Goal: Information Seeking & Learning: Find specific fact

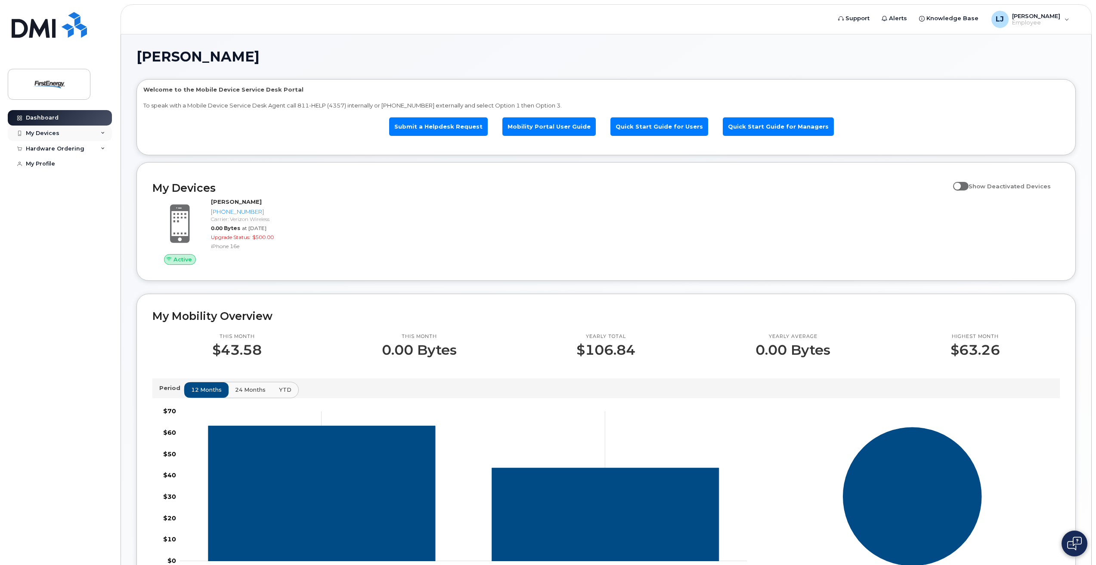
click at [103, 131] on icon at bounding box center [103, 133] width 4 height 4
click at [74, 170] on div "([PERSON_NAME])" at bounding box center [87, 174] width 53 height 8
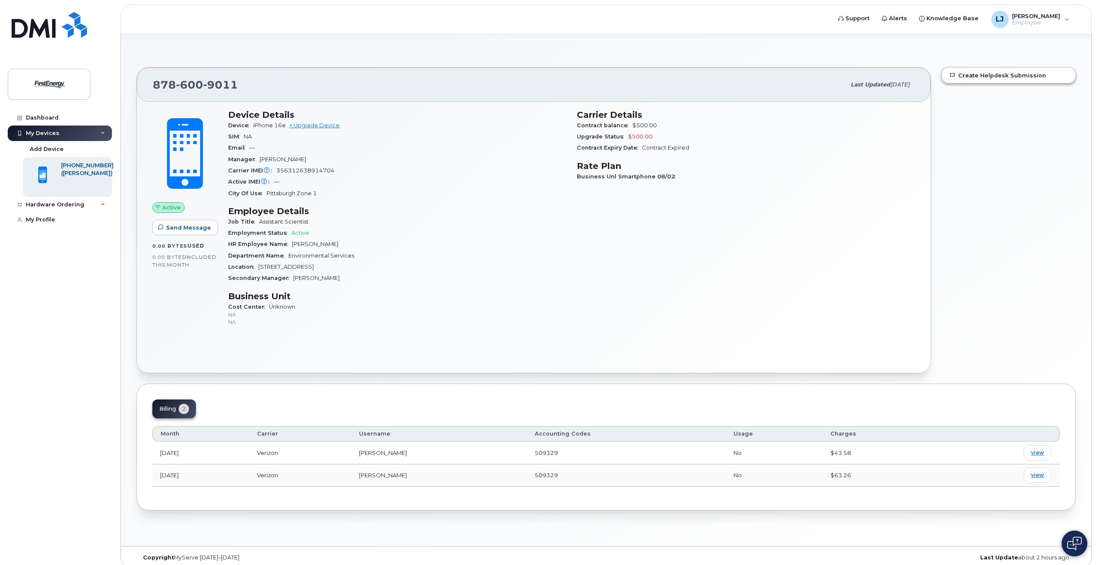
scroll to position [49, 0]
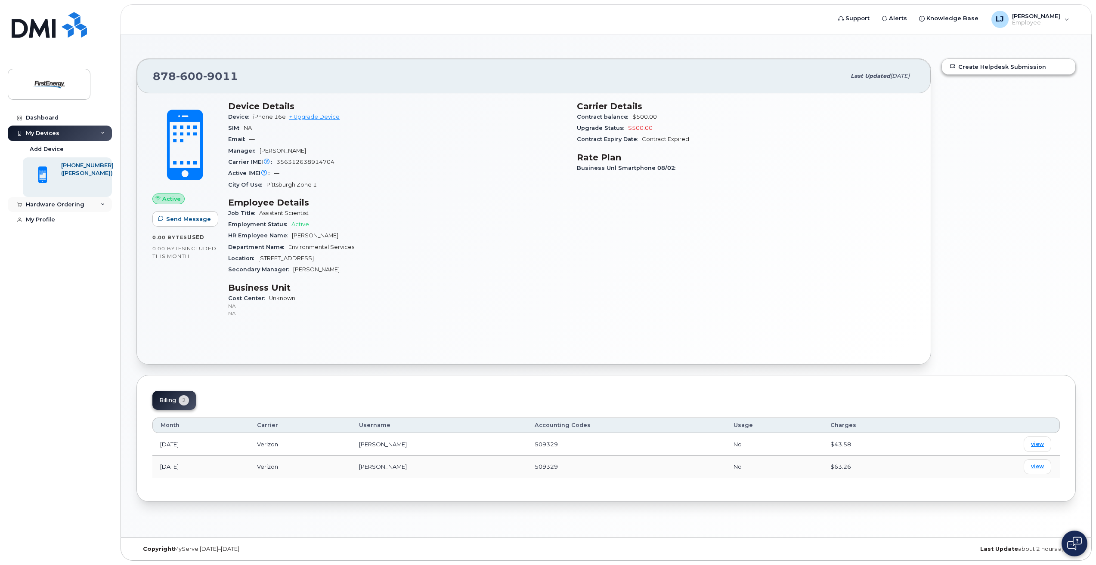
click at [99, 207] on div "Hardware Ordering" at bounding box center [60, 204] width 104 height 15
click at [57, 119] on link "Dashboard" at bounding box center [60, 117] width 104 height 15
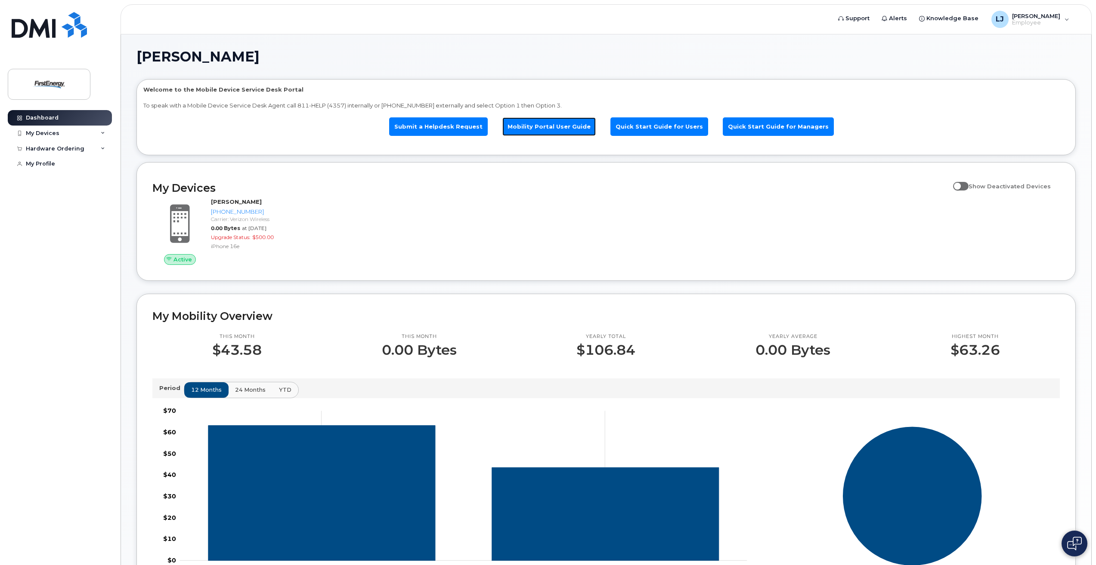
click at [573, 132] on link "Mobility Portal User Guide" at bounding box center [548, 126] width 93 height 19
click at [452, 133] on link "Submit a Helpdesk Request" at bounding box center [438, 126] width 99 height 19
click at [679, 126] on link "Quick Start Guide for Users" at bounding box center [659, 126] width 98 height 19
click at [466, 134] on link "Submit a Helpdesk Request" at bounding box center [438, 126] width 99 height 19
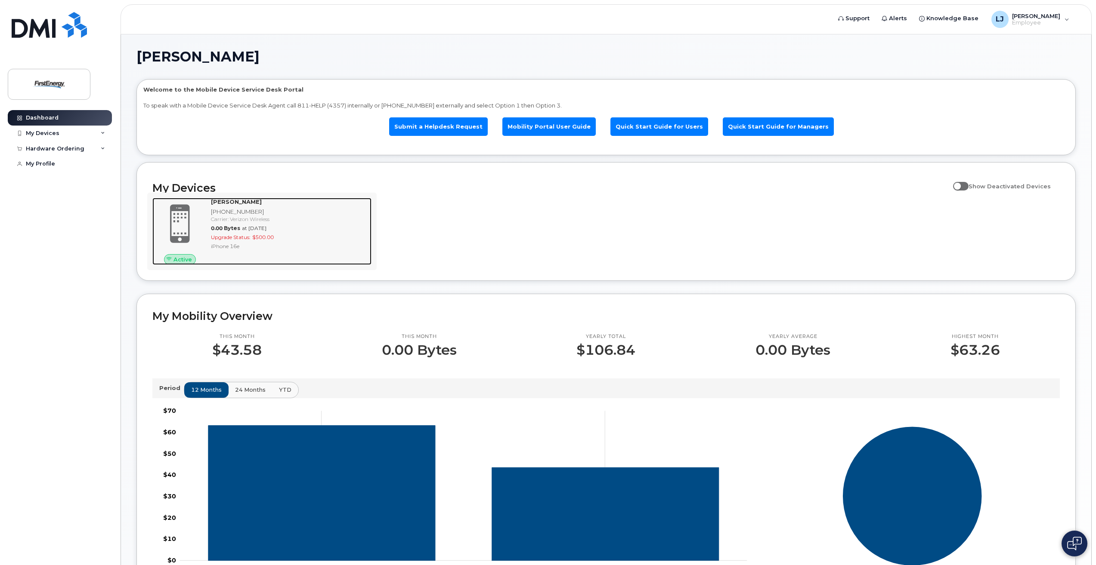
click at [179, 242] on span at bounding box center [179, 223] width 41 height 43
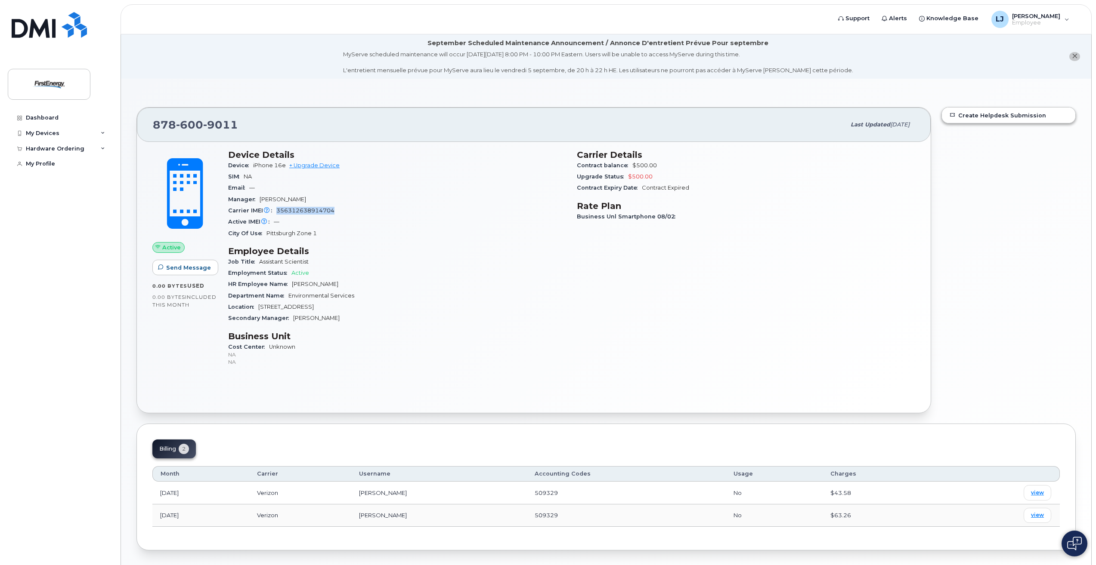
drag, startPoint x: 277, startPoint y: 210, endPoint x: 340, endPoint y: 210, distance: 63.7
click at [340, 210] on div "Carrier IMEI Carrier IMEI is reported during the last billing cycle or change o…" at bounding box center [397, 210] width 338 height 11
copy span "356312638914704"
